Goal: Task Accomplishment & Management: Use online tool/utility

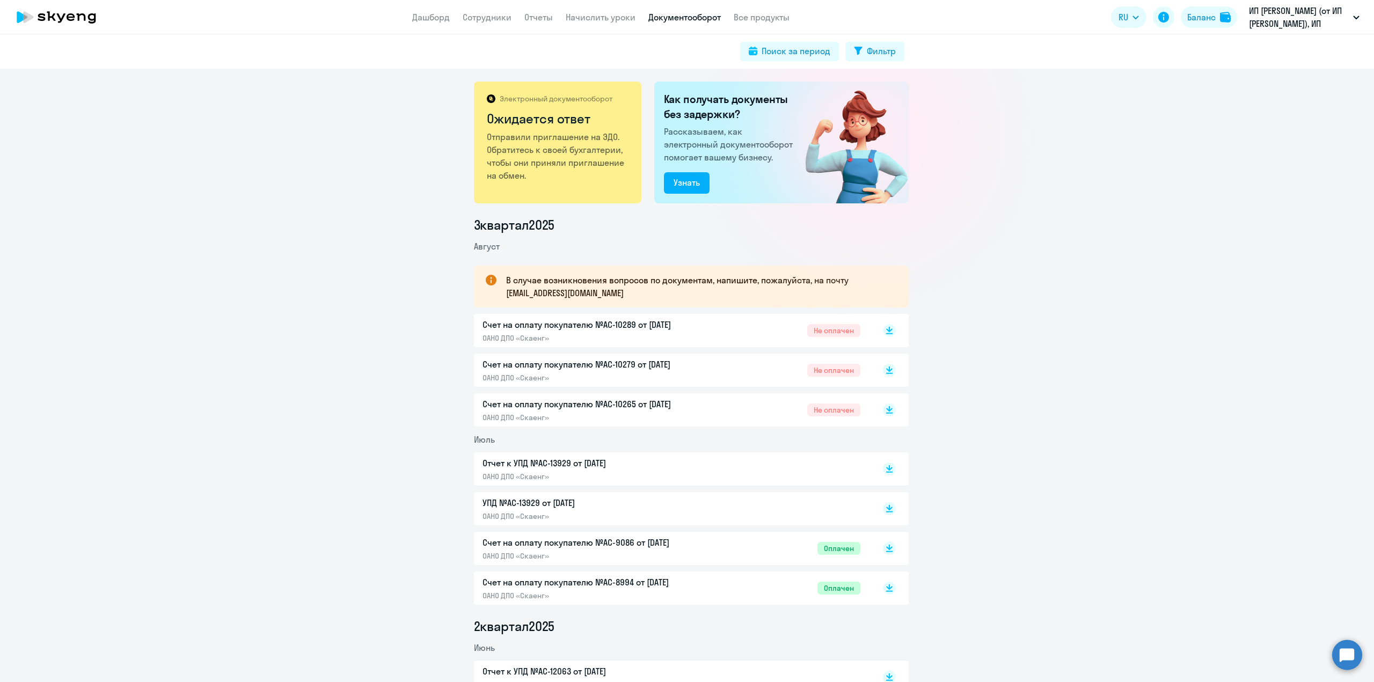
click at [49, 24] on icon at bounding box center [56, 17] width 94 height 27
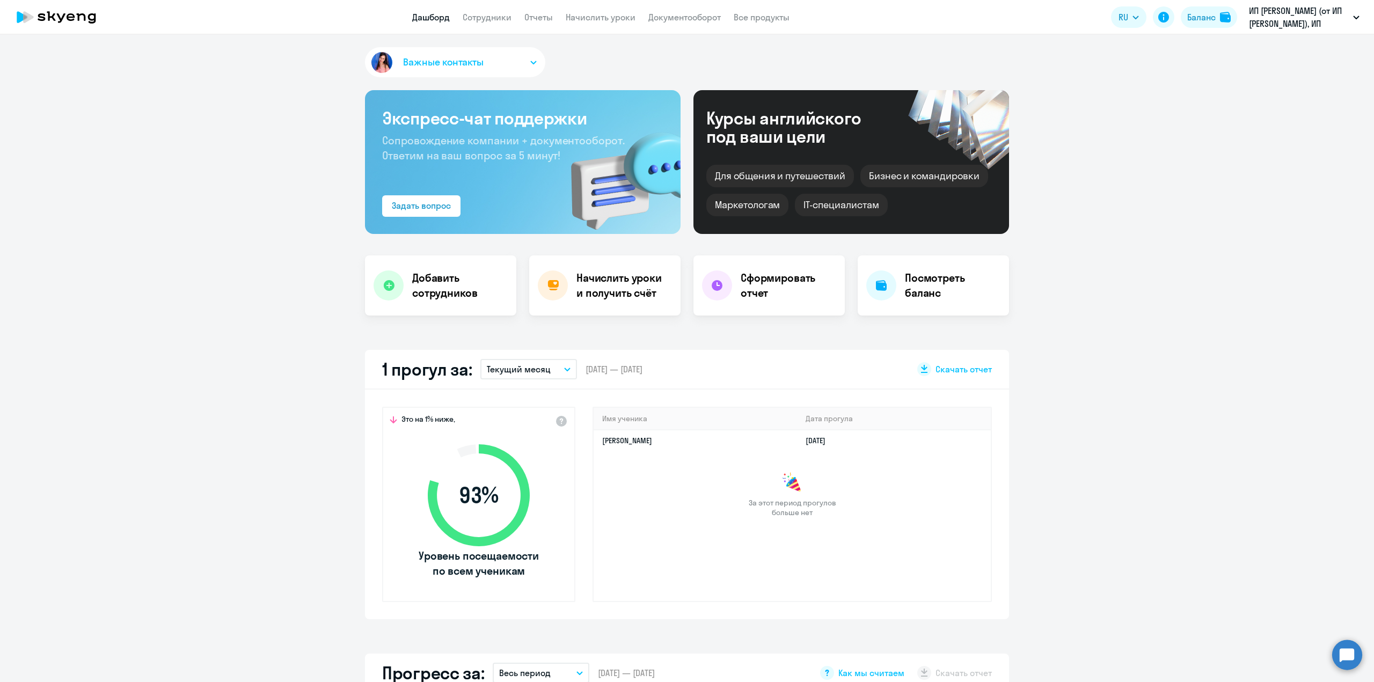
select select "30"
click at [490, 17] on link "Сотрудники" at bounding box center [487, 17] width 49 height 11
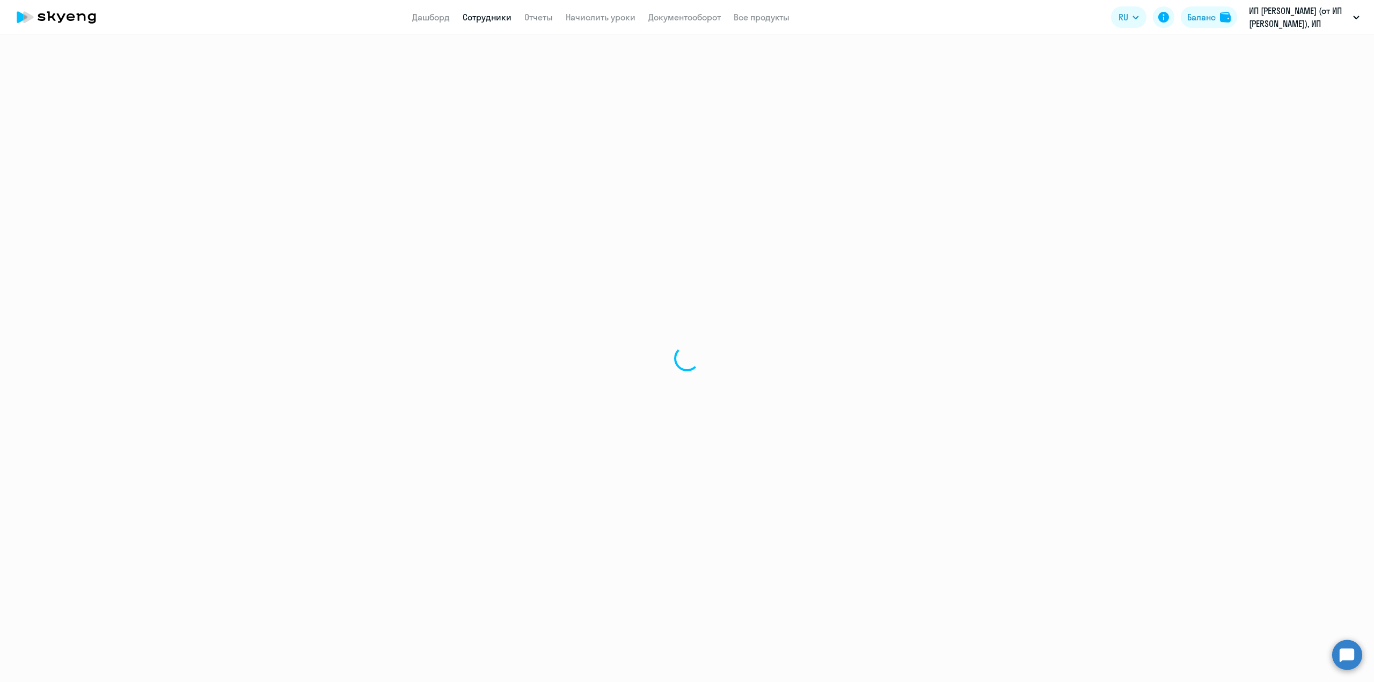
select select "30"
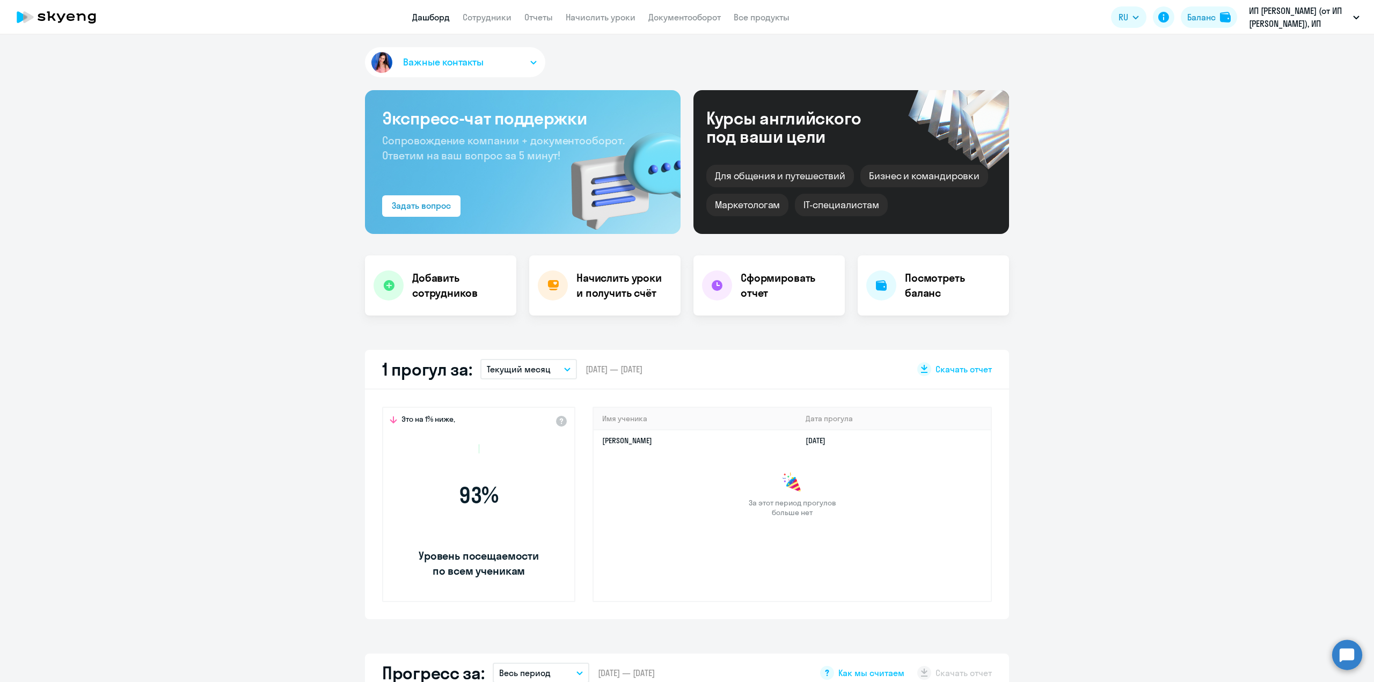
select select "30"
click at [610, 280] on h4 "Начислить уроки и получить счёт" at bounding box center [623, 286] width 93 height 30
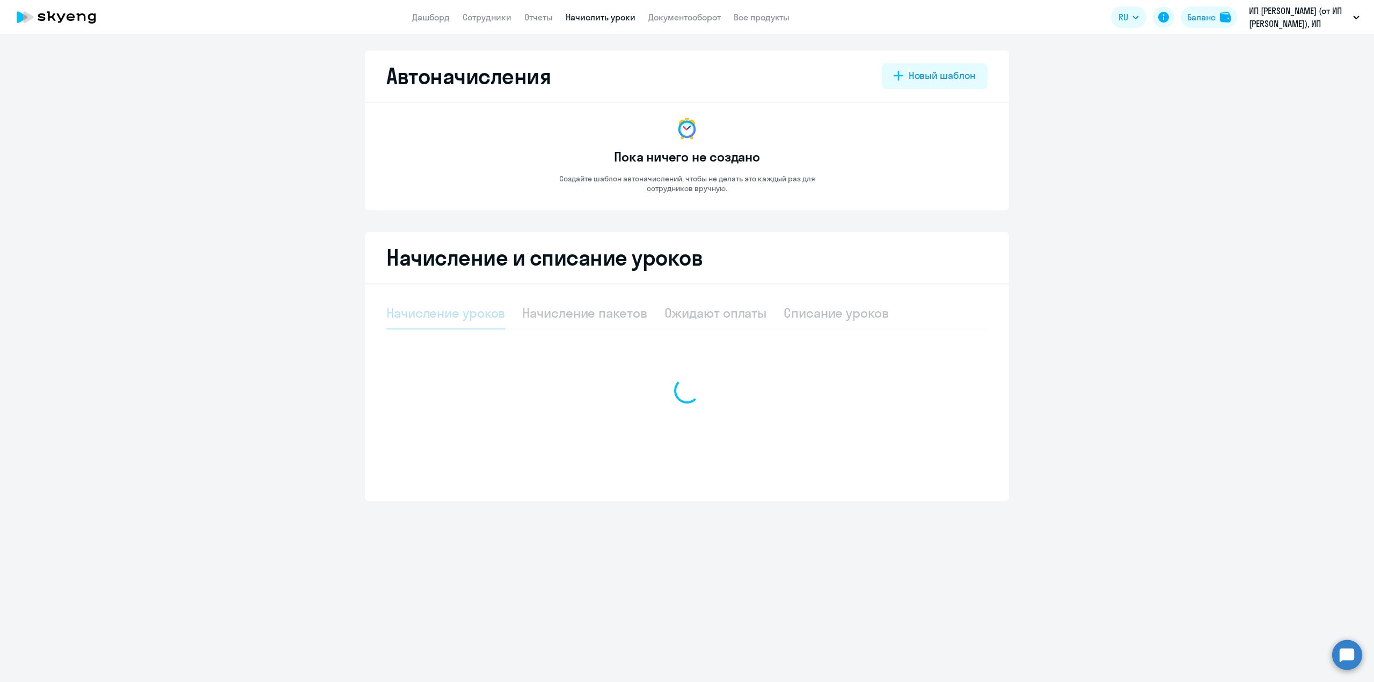
select select "10"
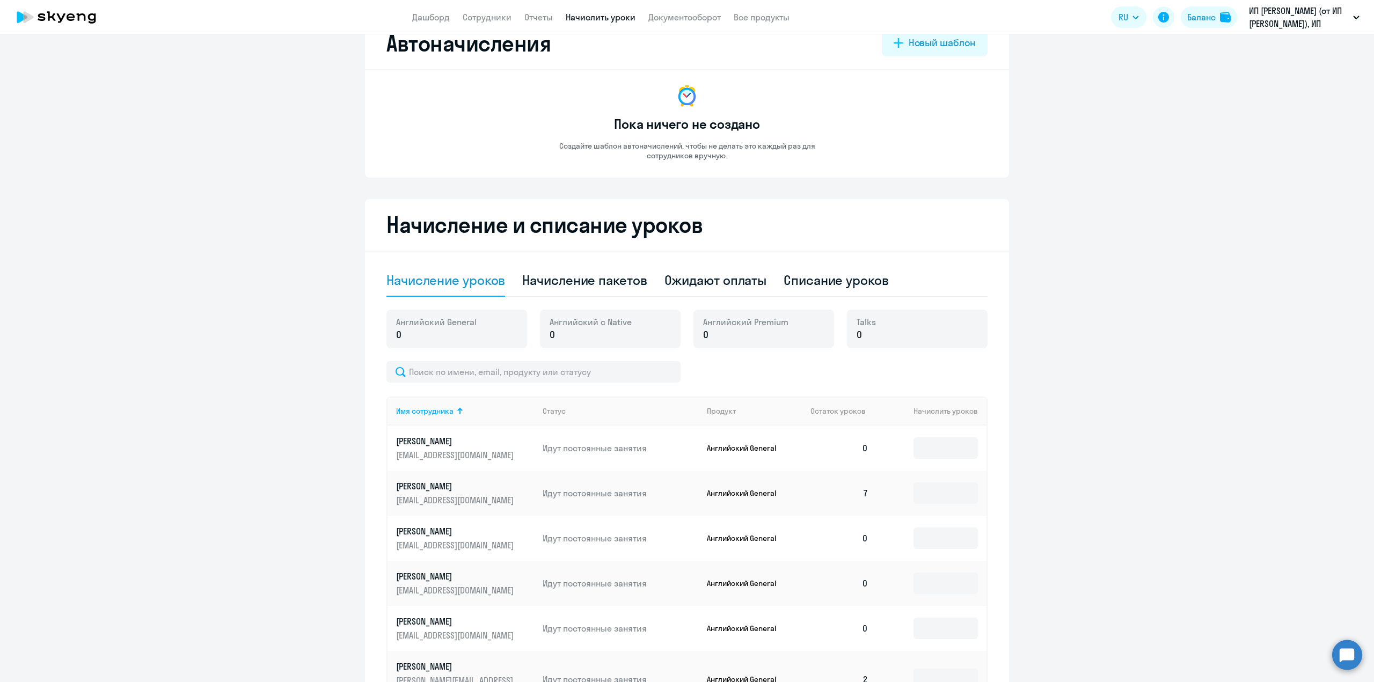
scroll to position [215, 0]
